Goal: Information Seeking & Learning: Learn about a topic

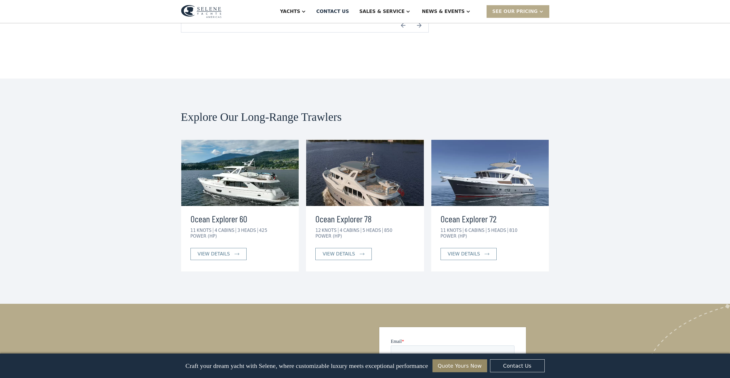
scroll to position [1381, 0]
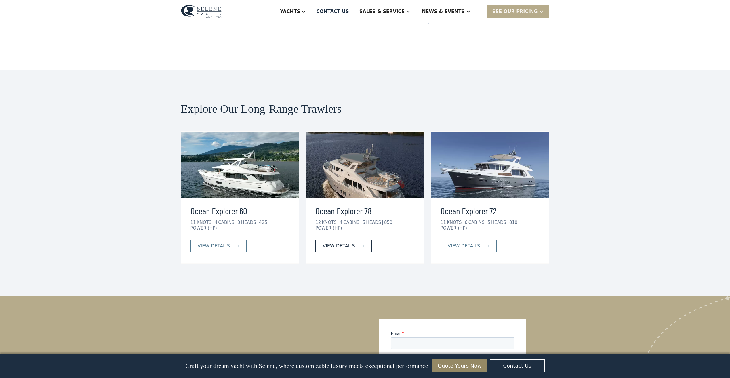
click at [340, 243] on div "view details" at bounding box center [339, 246] width 32 height 7
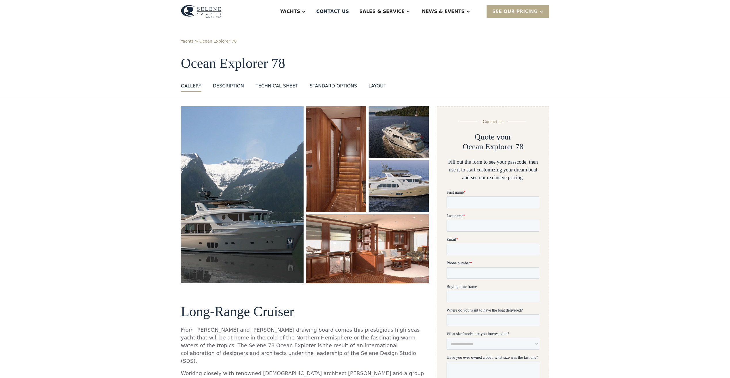
click at [271, 196] on img "open lightbox" at bounding box center [242, 194] width 123 height 177
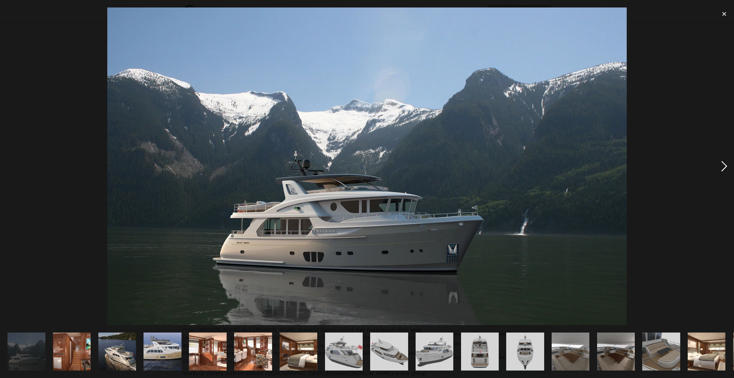
click at [722, 165] on div "next image" at bounding box center [725, 166] width 20 height 318
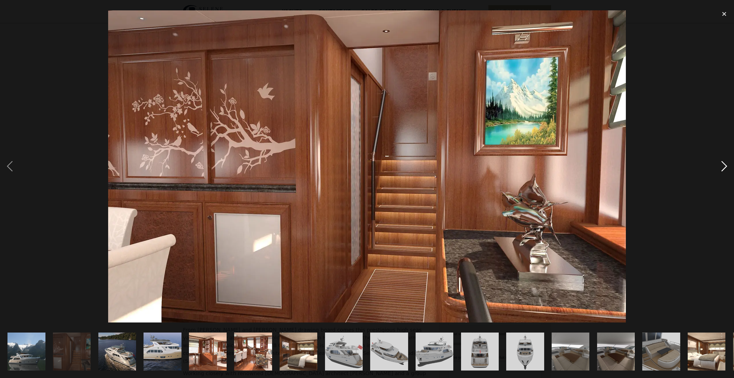
click at [720, 165] on div "next image" at bounding box center [725, 166] width 20 height 318
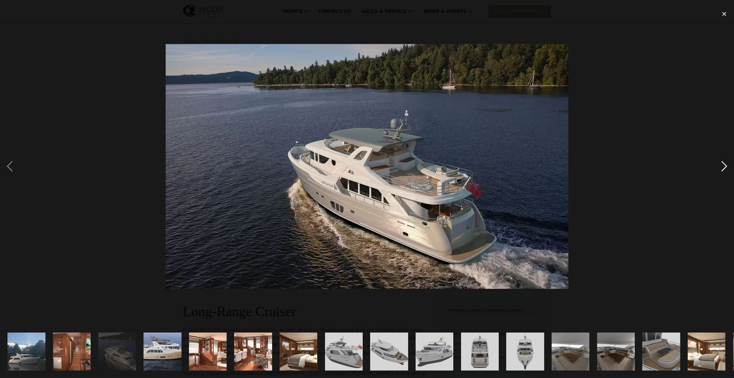
click at [718, 165] on div "next image" at bounding box center [725, 166] width 20 height 318
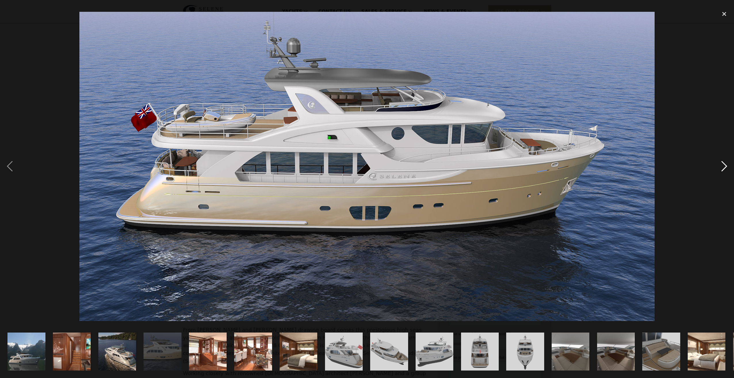
click at [718, 165] on div "next image" at bounding box center [725, 166] width 20 height 318
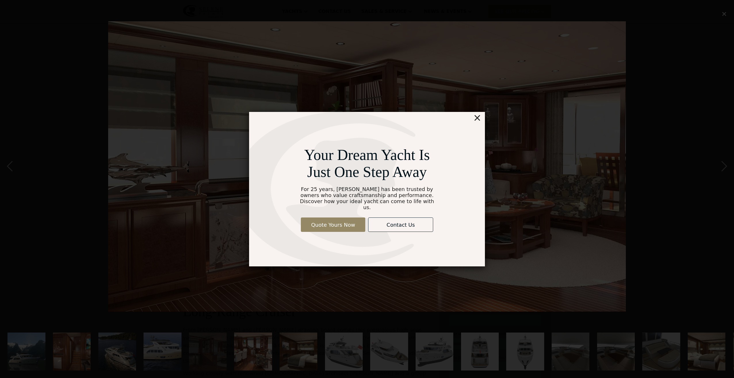
click at [475, 122] on div "×" at bounding box center [477, 118] width 8 height 12
